Goal: Navigation & Orientation: Understand site structure

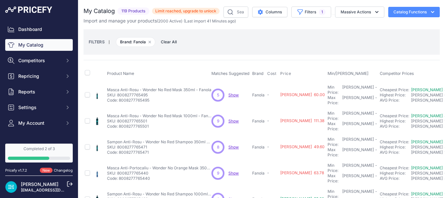
click at [40, 28] on link "Dashboard" at bounding box center [38, 29] width 67 height 12
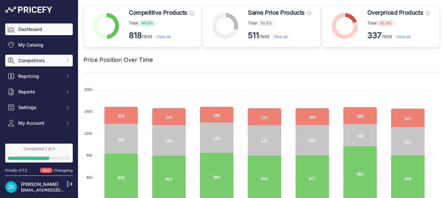
click at [39, 58] on span "Competitors" at bounding box center [39, 60] width 43 height 7
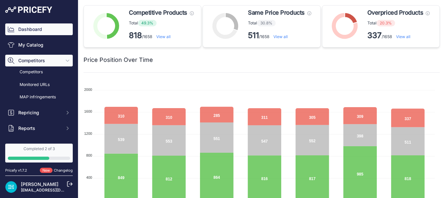
click at [45, 58] on span "Competitors" at bounding box center [39, 60] width 43 height 7
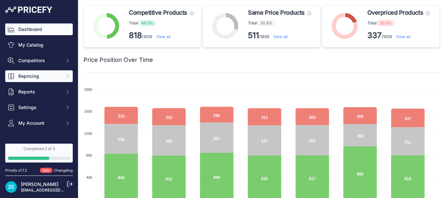
click at [46, 76] on span "Repricing" at bounding box center [39, 76] width 43 height 7
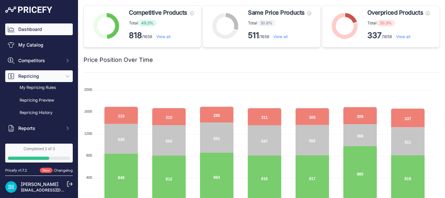
click at [51, 74] on span "Repricing" at bounding box center [39, 76] width 43 height 7
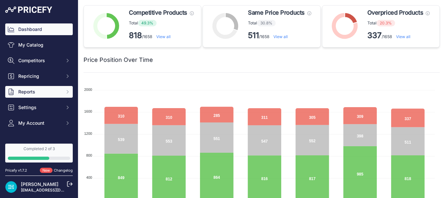
click at [43, 89] on span "Reports" at bounding box center [39, 92] width 43 height 7
click at [48, 89] on span "Reports" at bounding box center [39, 92] width 43 height 7
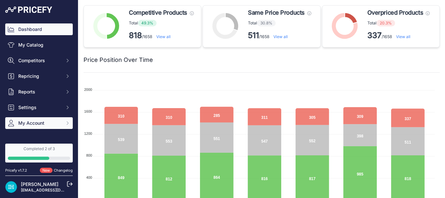
click at [38, 122] on span "My Account" at bounding box center [39, 123] width 43 height 7
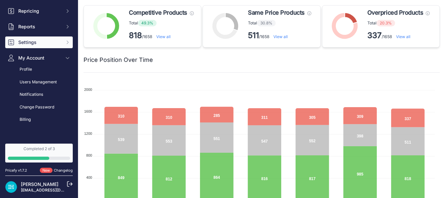
scroll to position [98, 0]
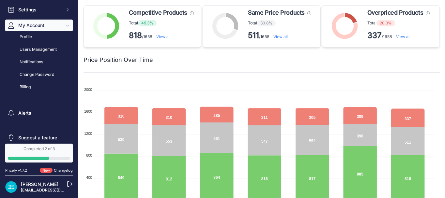
click at [38, 24] on span "My Account" at bounding box center [39, 25] width 43 height 7
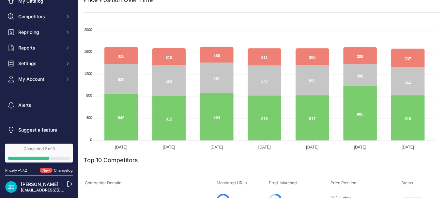
scroll to position [0, 0]
